Goal: Find specific page/section: Find specific page/section

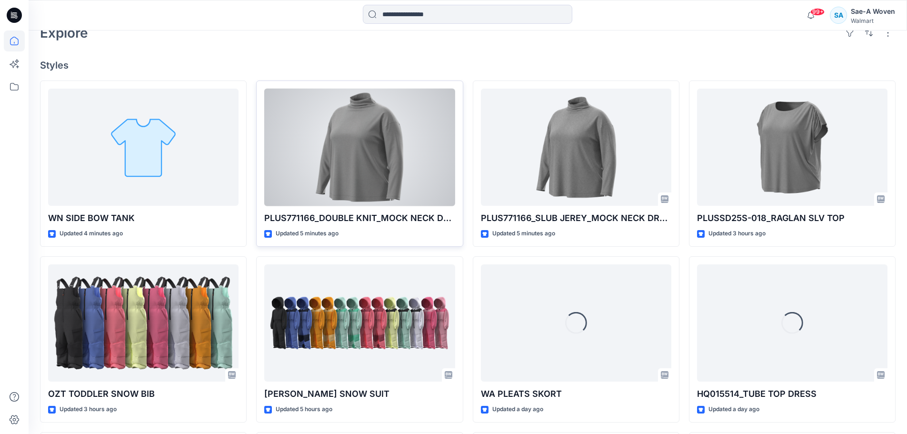
scroll to position [238, 0]
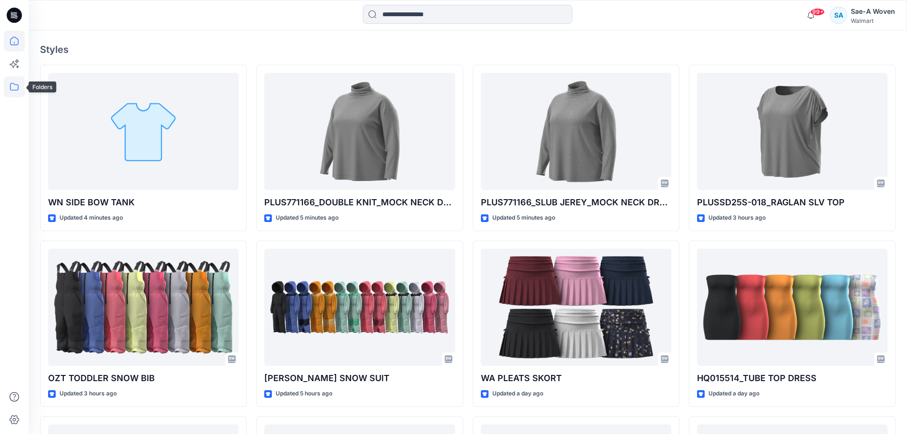
click at [11, 85] on icon at bounding box center [14, 86] width 21 height 21
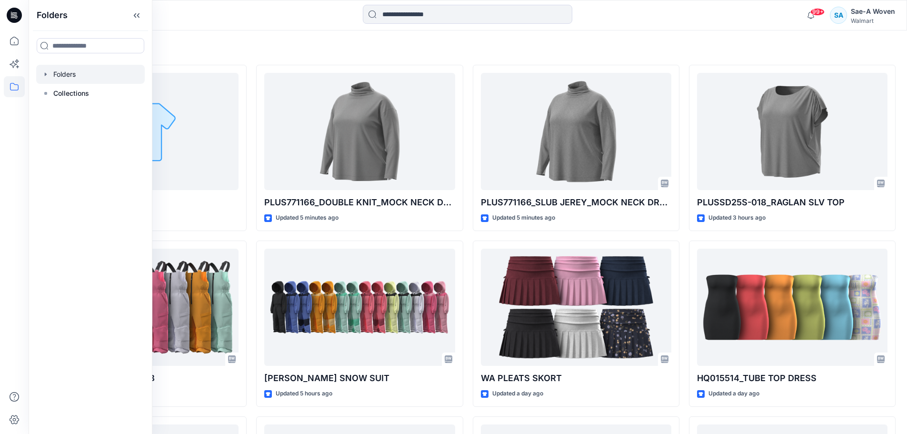
click at [75, 81] on div at bounding box center [90, 74] width 109 height 19
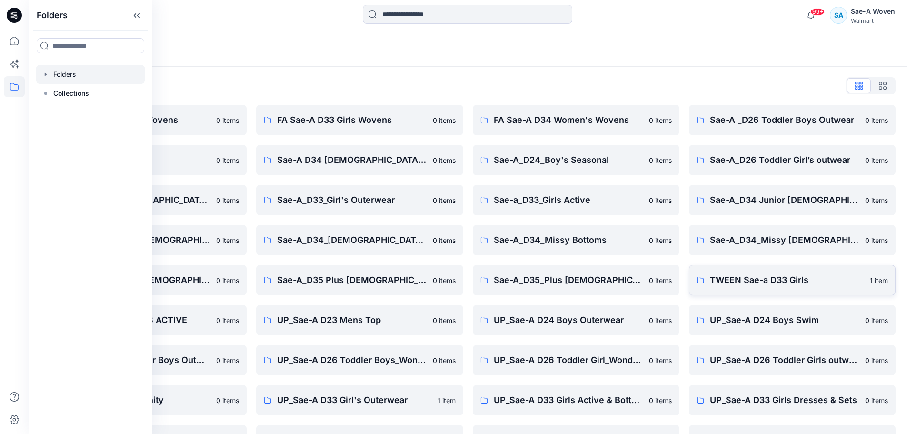
click at [771, 285] on p "TWEEN Sae-a D33 Girls" at bounding box center [787, 279] width 154 height 13
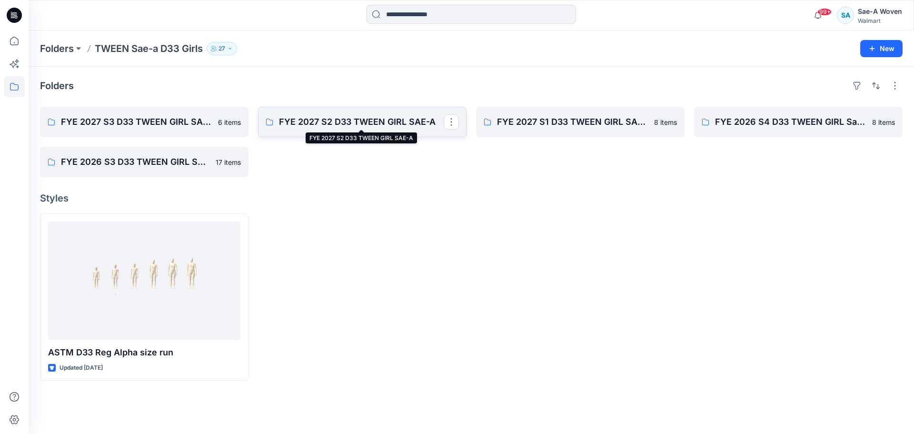
click at [324, 126] on p "FYE 2027 S2 D33 TWEEN GIRL SAE-A" at bounding box center [361, 121] width 165 height 13
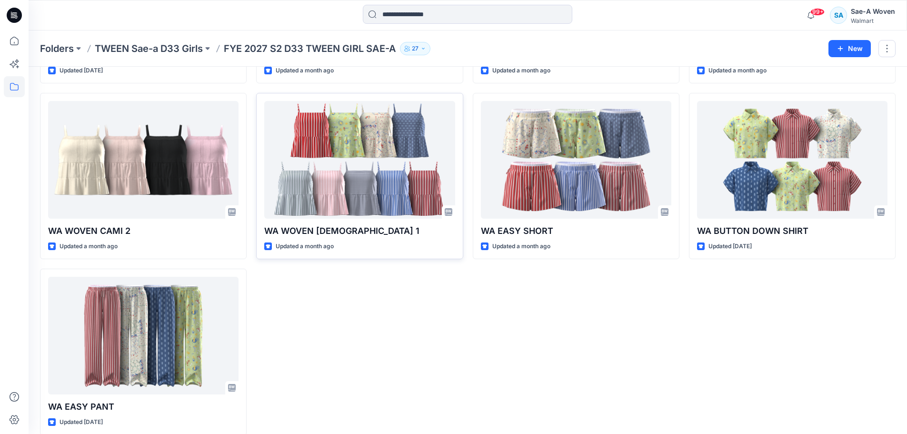
scroll to position [202, 0]
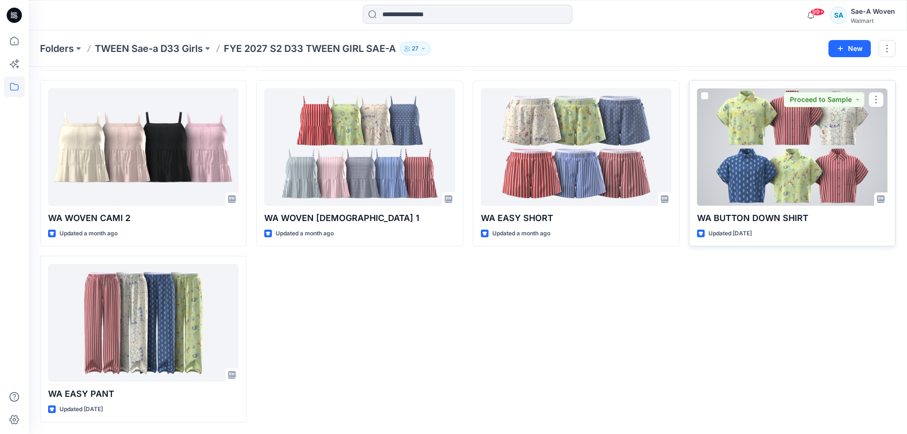
click at [770, 186] on div at bounding box center [792, 147] width 190 height 118
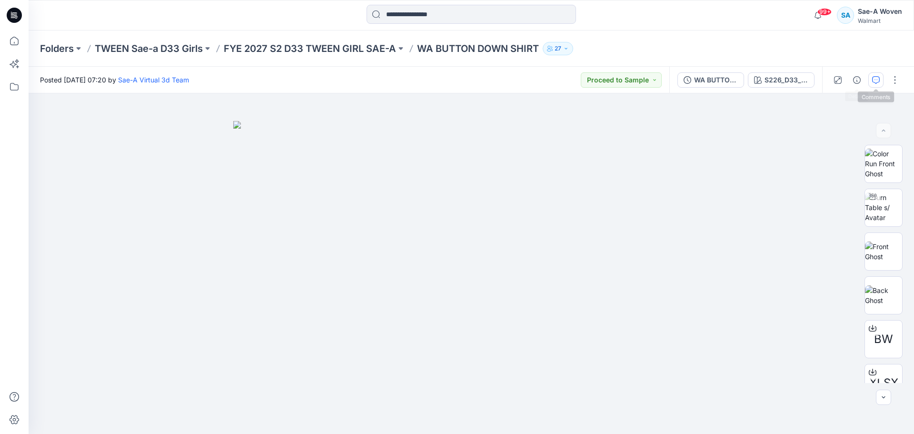
click at [871, 80] on button "button" at bounding box center [876, 79] width 15 height 15
